Goal: Contribute content: Add original content to the website for others to see

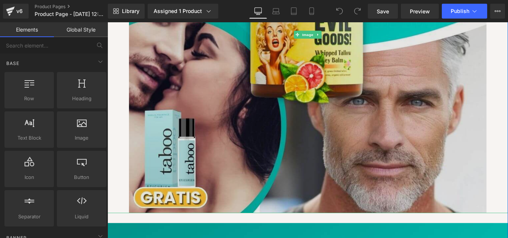
scroll to position [198, 0]
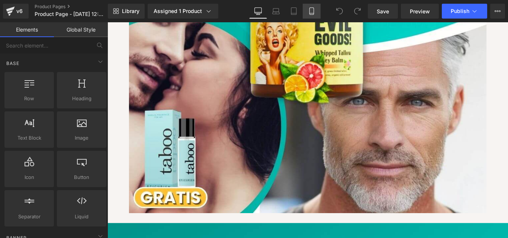
click at [311, 11] on icon at bounding box center [311, 10] width 7 height 7
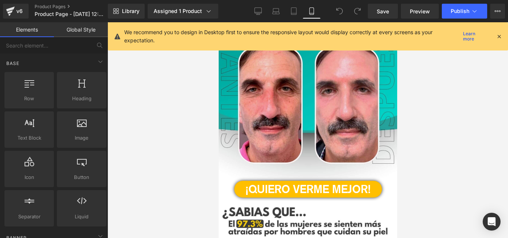
scroll to position [961, 0]
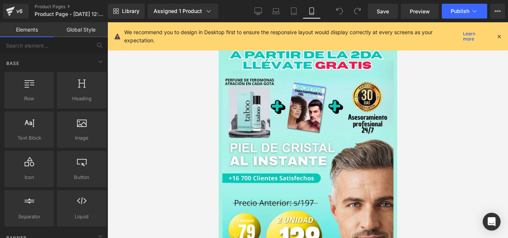
click at [501, 36] on icon at bounding box center [499, 36] width 7 height 7
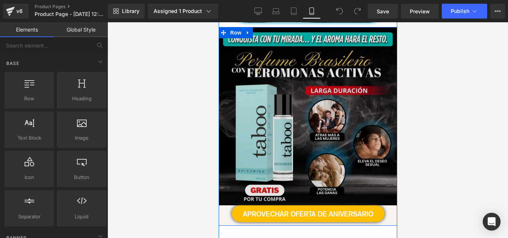
scroll to position [595, 0]
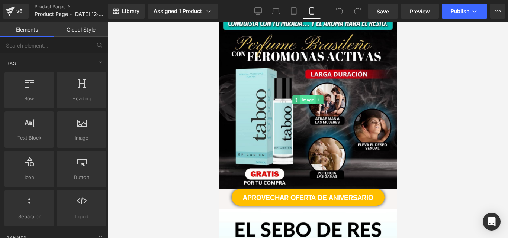
click at [302, 99] on span "Image" at bounding box center [308, 100] width 16 height 9
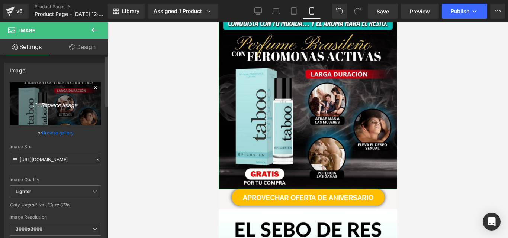
click at [50, 104] on icon "Replace Image" at bounding box center [56, 103] width 60 height 9
type input "C:\fakepath\perfume taboo (1).jpg"
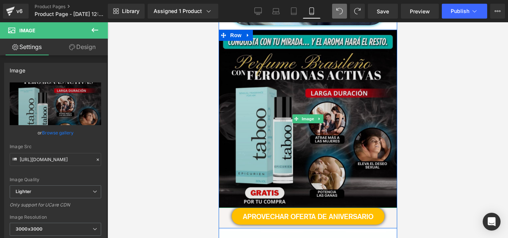
scroll to position [560, 0]
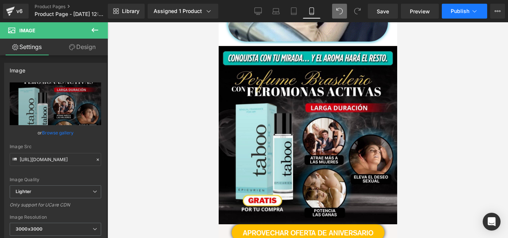
click at [460, 10] on span "Publish" at bounding box center [460, 11] width 19 height 6
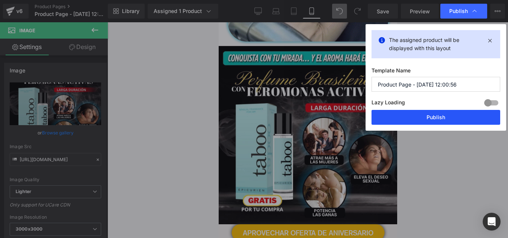
click at [434, 112] on button "Publish" at bounding box center [436, 117] width 129 height 15
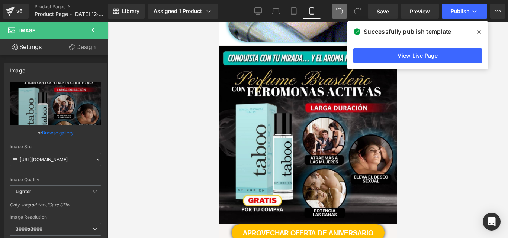
click at [480, 31] on span at bounding box center [479, 32] width 12 height 12
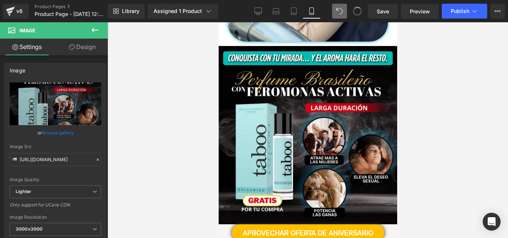
type input "[URL][DOMAIN_NAME]"
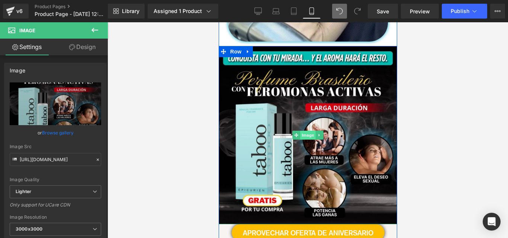
click at [304, 135] on span "Image" at bounding box center [308, 135] width 16 height 9
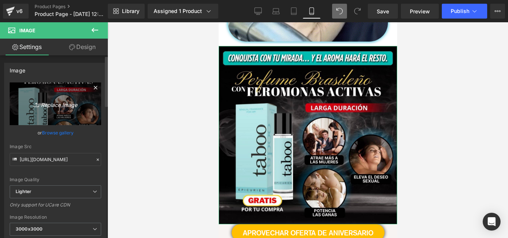
click at [58, 107] on icon "Replace Image" at bounding box center [56, 103] width 60 height 9
type input "C:\fakepath\perfume taboo (1).jpg"
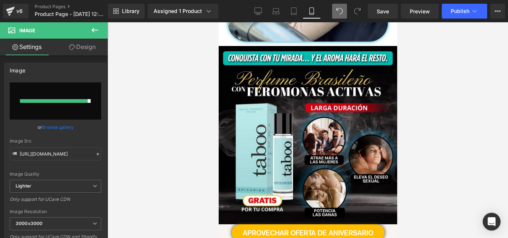
type input "[URL][DOMAIN_NAME]"
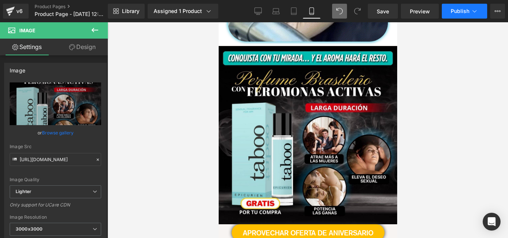
click at [466, 13] on span "Publish" at bounding box center [460, 11] width 19 height 6
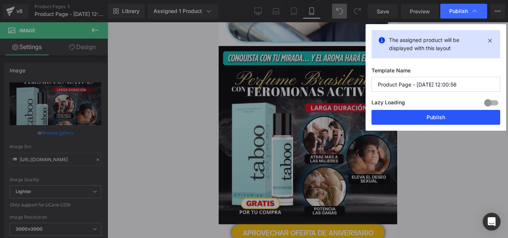
click at [418, 122] on button "Publish" at bounding box center [436, 117] width 129 height 15
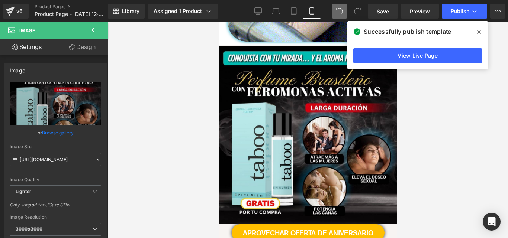
click at [481, 35] on span at bounding box center [479, 32] width 12 height 12
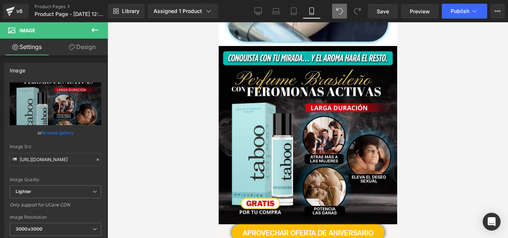
click at [461, 115] on div at bounding box center [308, 130] width 401 height 216
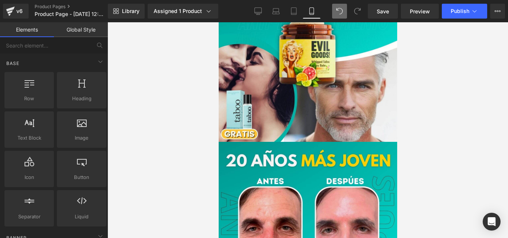
scroll to position [0, 0]
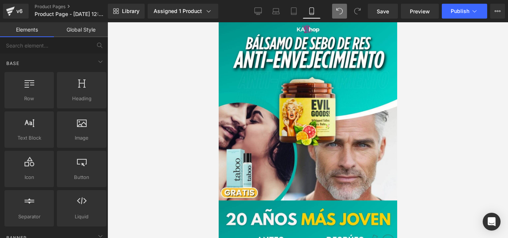
click at [153, 55] on div at bounding box center [308, 130] width 401 height 216
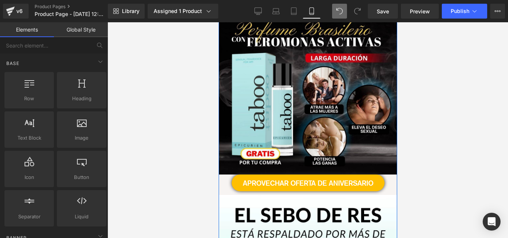
scroll to position [595, 0]
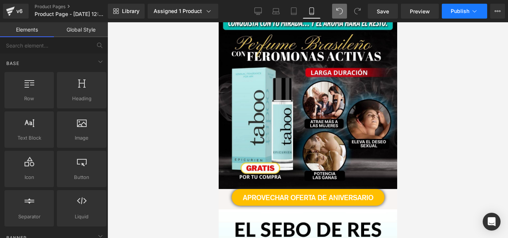
click at [458, 9] on span "Publish" at bounding box center [460, 11] width 19 height 6
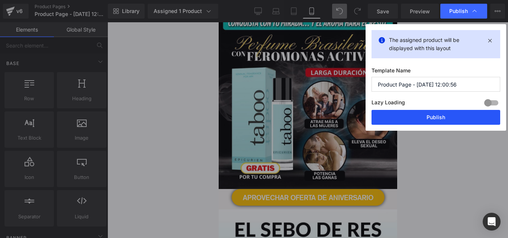
click at [435, 115] on button "Publish" at bounding box center [436, 117] width 129 height 15
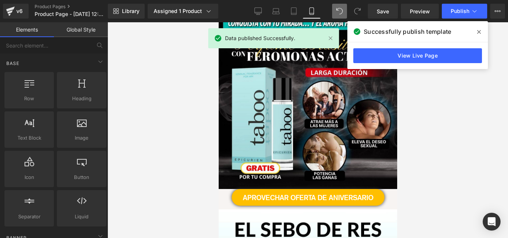
click at [477, 31] on icon at bounding box center [479, 32] width 4 height 6
